Goal: Task Accomplishment & Management: Complete application form

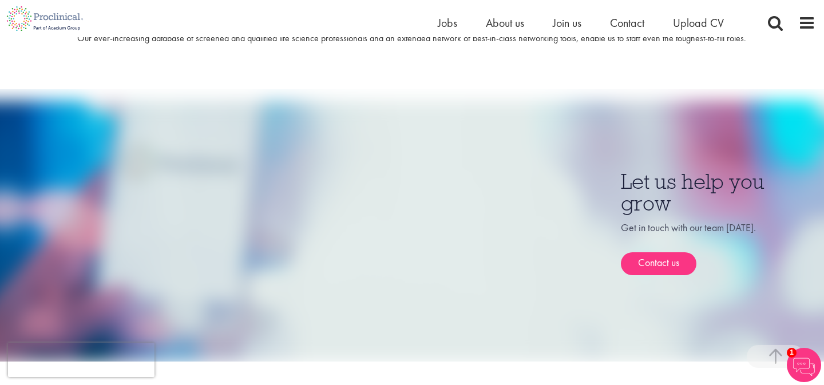
scroll to position [559, 0]
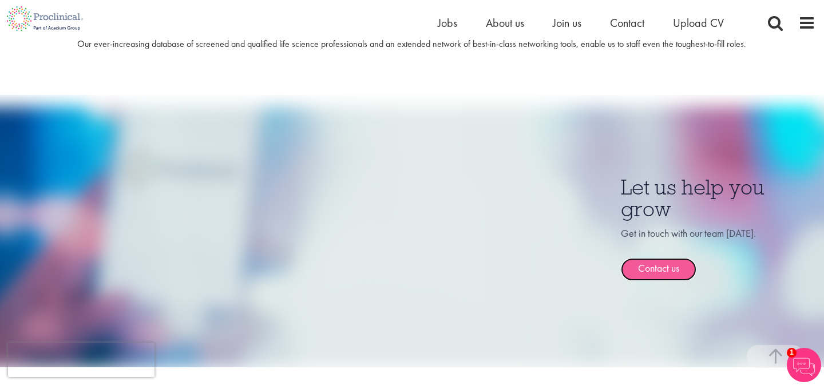
click at [666, 258] on link "Contact us" at bounding box center [658, 269] width 75 height 23
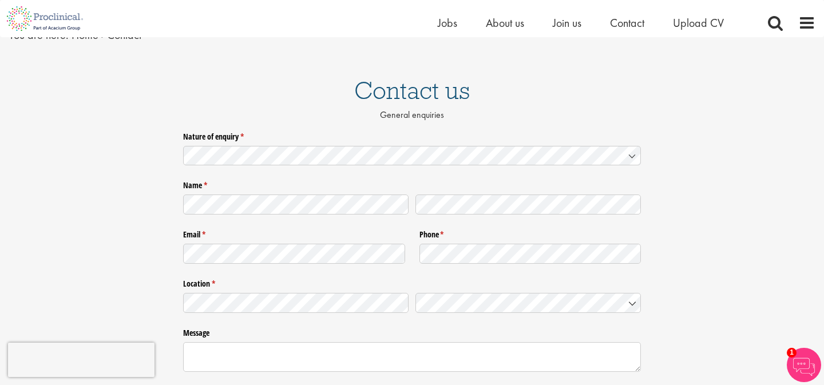
scroll to position [55, 0]
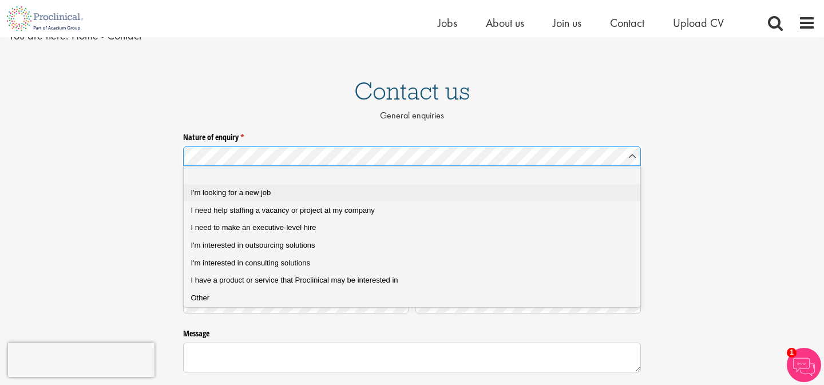
click at [336, 191] on div "I'm looking for a new job" at bounding box center [412, 193] width 442 height 10
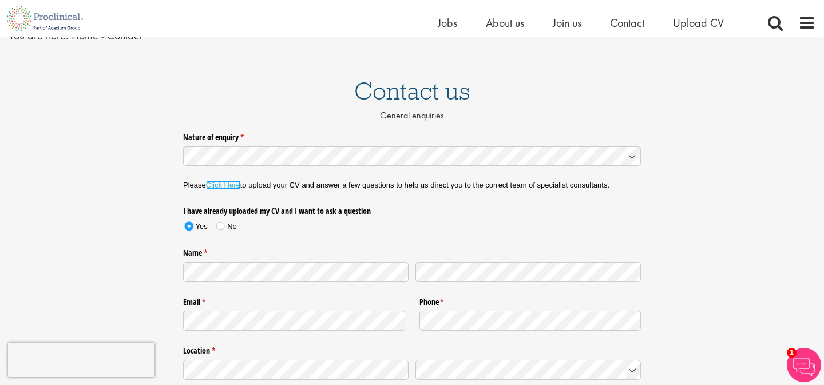
click at [225, 185] on link "Click Here" at bounding box center [223, 185] width 34 height 9
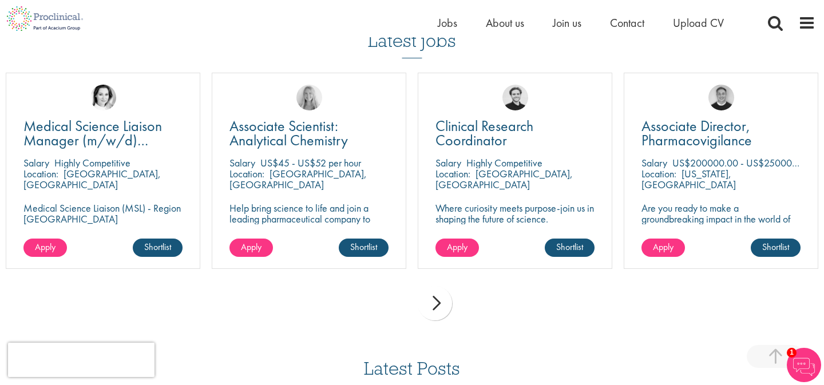
scroll to position [804, 0]
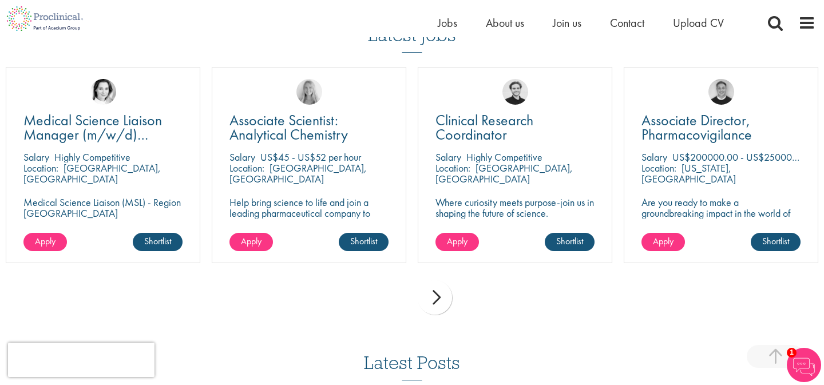
click at [440, 295] on div "next" at bounding box center [435, 297] width 34 height 34
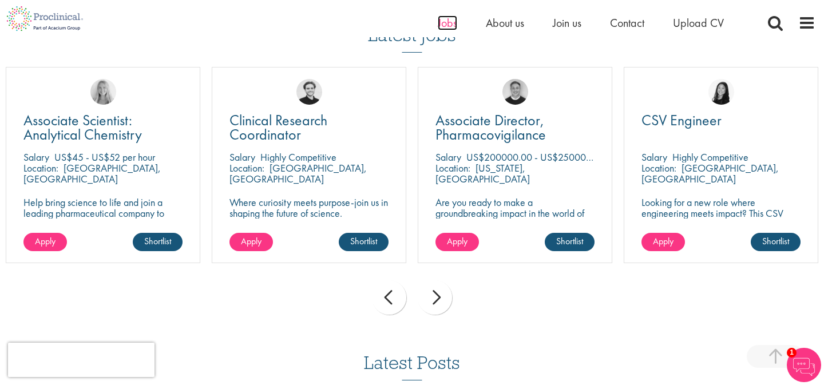
click at [448, 25] on span "Jobs" at bounding box center [447, 22] width 19 height 15
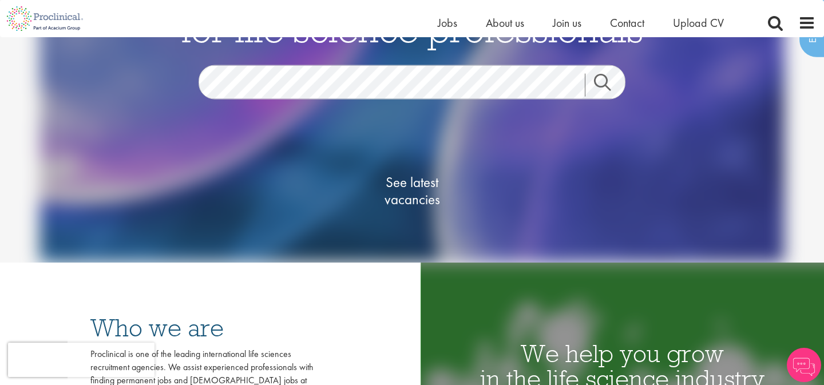
scroll to position [104, 0]
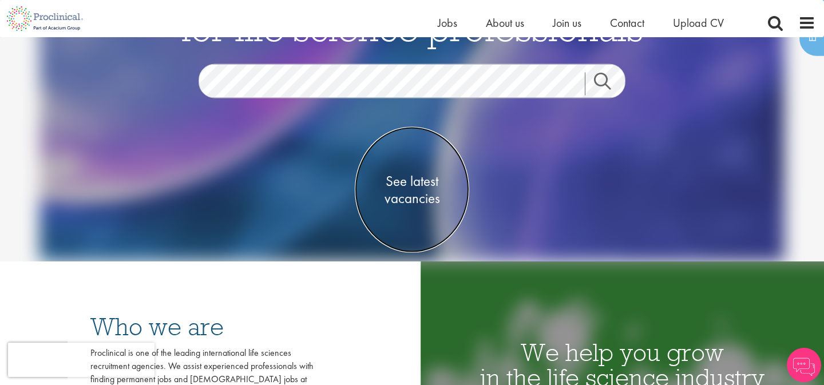
click at [420, 190] on span "See latest vacancies" at bounding box center [412, 190] width 114 height 34
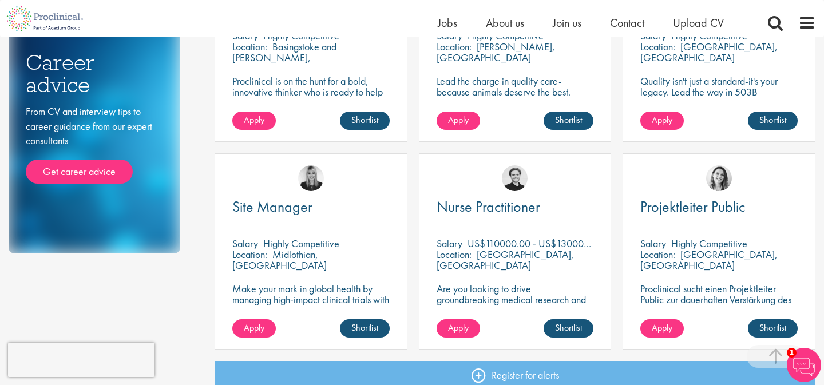
scroll to position [666, 0]
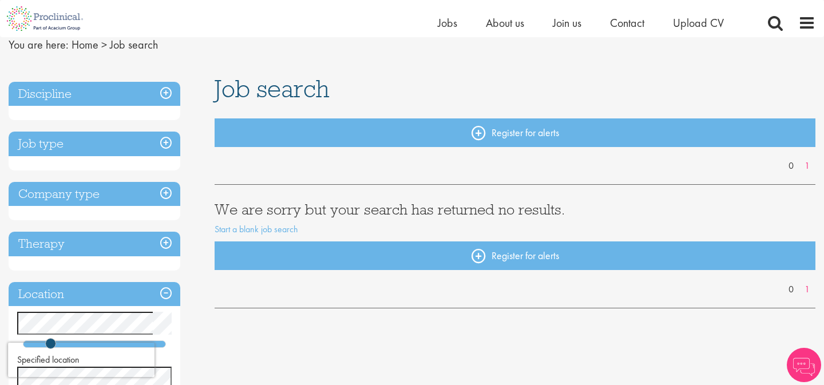
scroll to position [45, 0]
